Goal: Task Accomplishment & Management: Complete application form

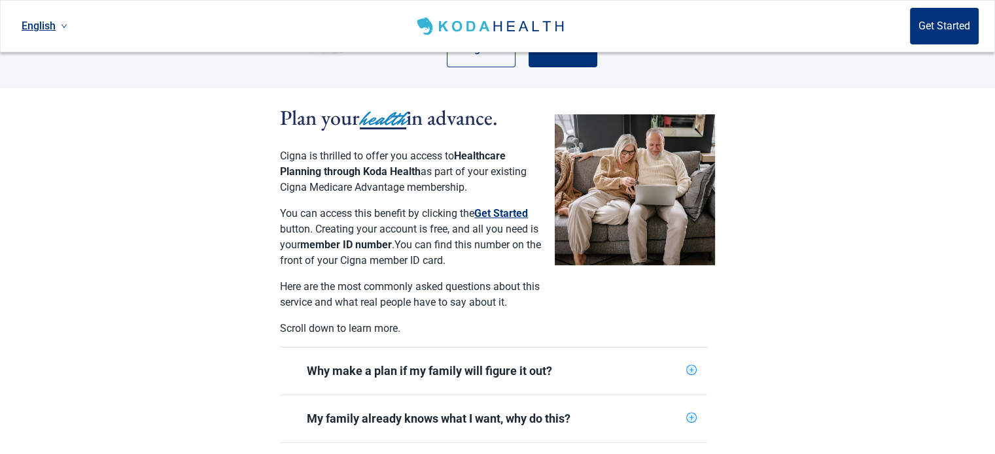
click at [798, 349] on section "Plan your health in advance. Cigna is thrilled to offer you access to Healthcar…" at bounding box center [497, 400] width 995 height 625
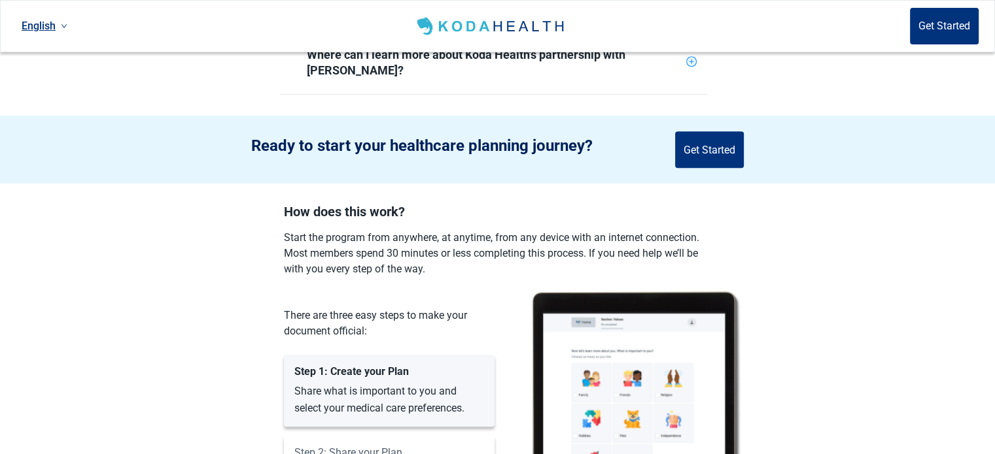
scroll to position [861, 0]
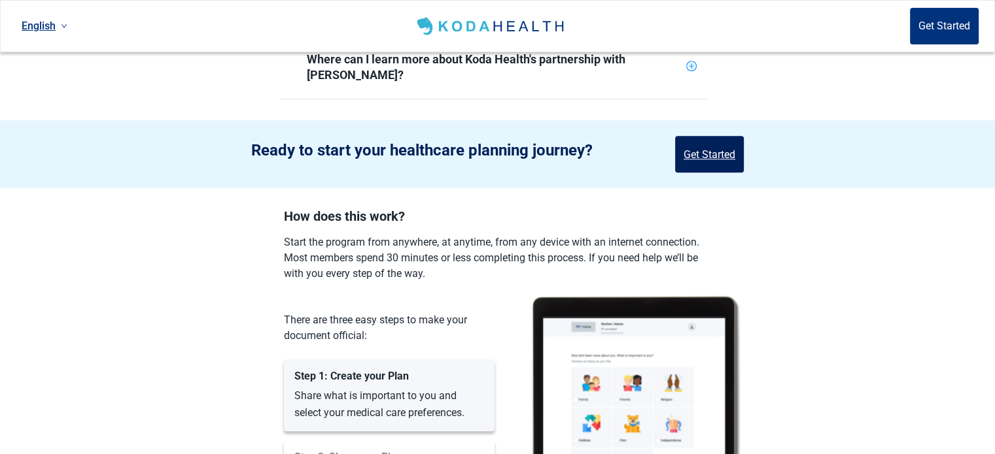
click at [717, 136] on button "Get Started" at bounding box center [709, 154] width 69 height 37
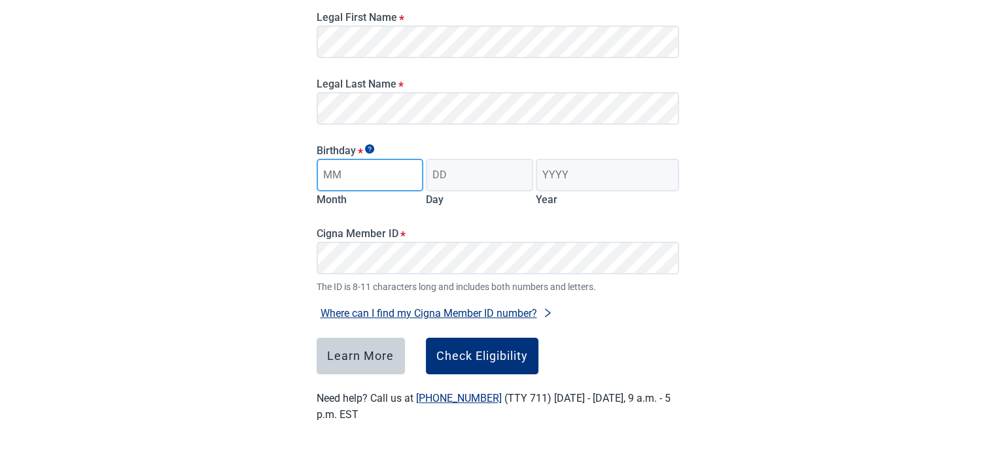
click at [338, 180] on input "Month" at bounding box center [369, 175] width 107 height 33
type input "11"
click at [439, 178] on input "Day" at bounding box center [479, 175] width 107 height 33
type input "09"
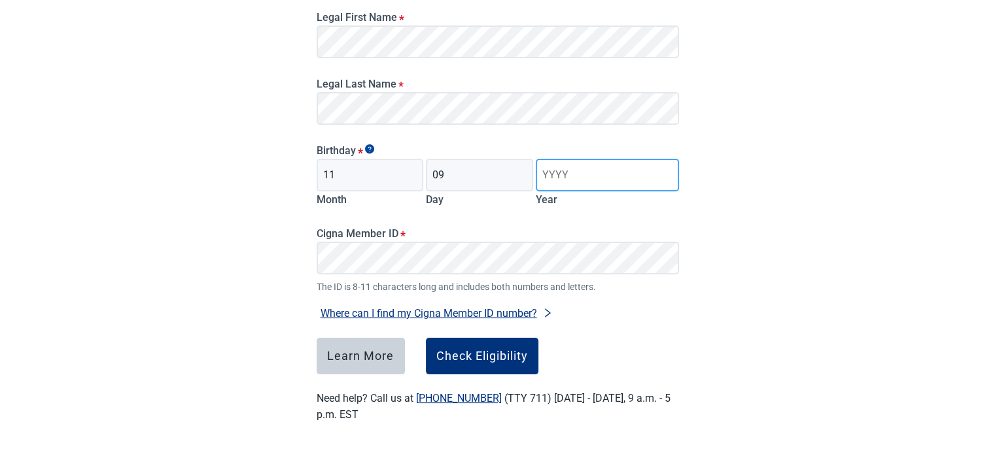
click at [552, 178] on input "Year" at bounding box center [607, 175] width 143 height 33
type input "1944"
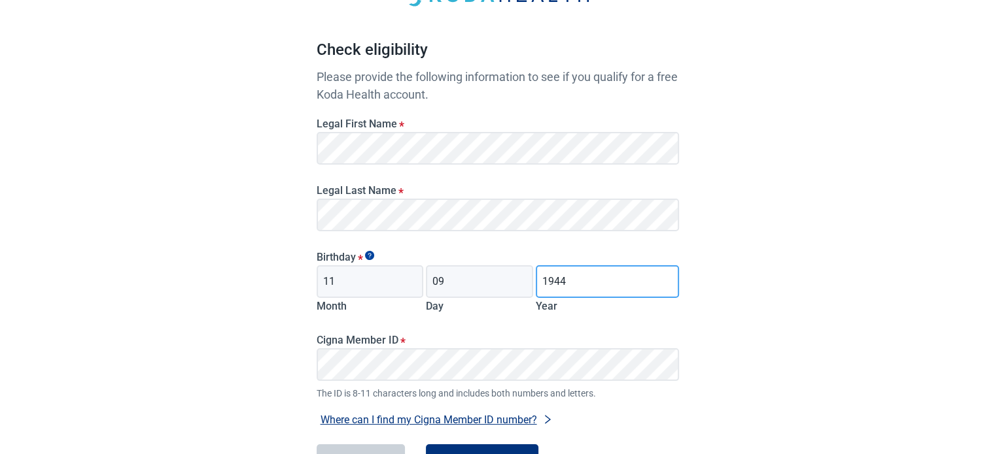
scroll to position [0, 0]
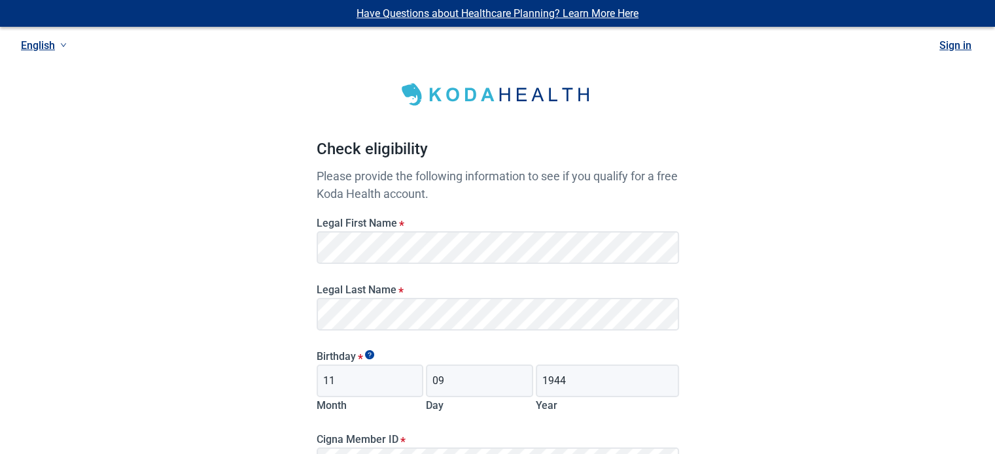
click at [952, 50] on link "Sign in" at bounding box center [955, 45] width 32 height 12
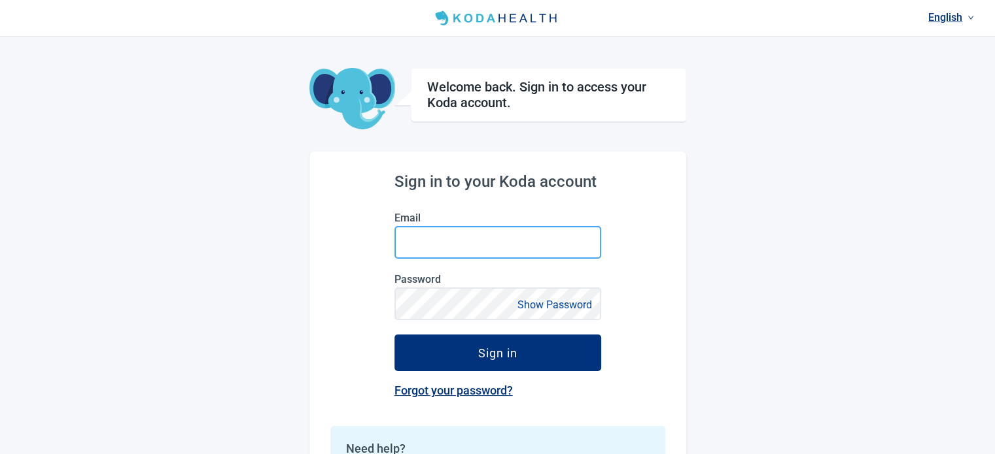
click at [409, 248] on input "Email" at bounding box center [497, 242] width 207 height 33
type input "[EMAIL_ADDRESS][DOMAIN_NAME]"
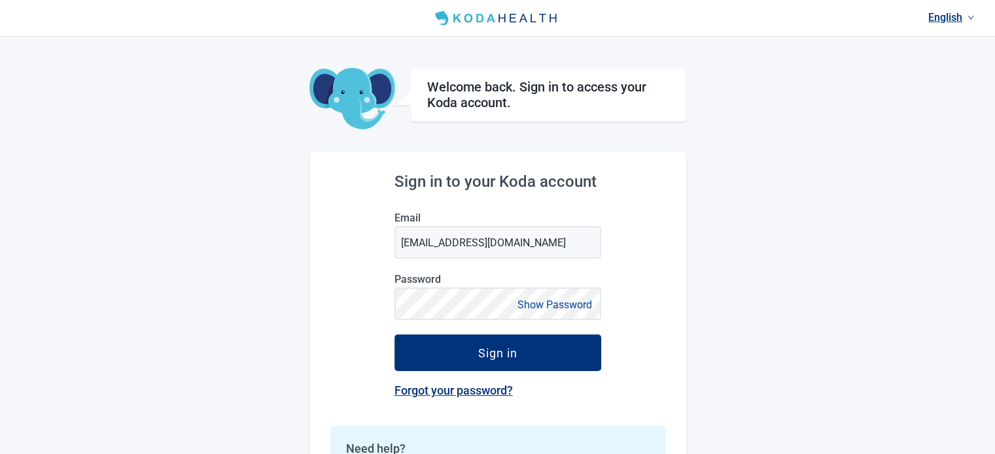
click at [568, 307] on button "Show Password" at bounding box center [554, 305] width 82 height 18
